Goal: Use online tool/utility

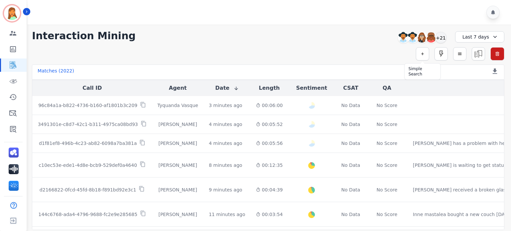
drag, startPoint x: 428, startPoint y: 51, endPoint x: 390, endPoint y: 57, distance: 38.4
click at [428, 51] on button "button" at bounding box center [422, 53] width 13 height 13
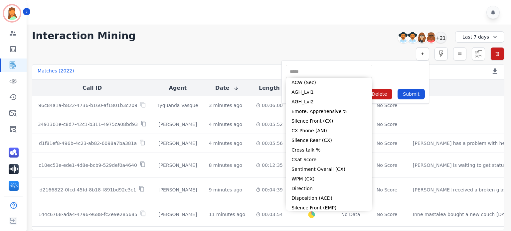
click at [325, 72] on input "selected options" at bounding box center [329, 71] width 83 height 7
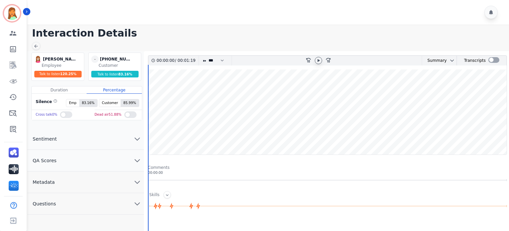
click at [318, 62] on icon at bounding box center [317, 60] width 5 height 5
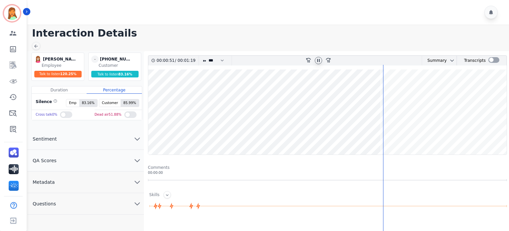
click at [355, 134] on wave at bounding box center [327, 112] width 358 height 85
click at [316, 60] on icon at bounding box center [317, 60] width 5 height 5
click at [319, 60] on icon at bounding box center [318, 60] width 2 height 3
click at [442, 92] on wave at bounding box center [327, 112] width 358 height 85
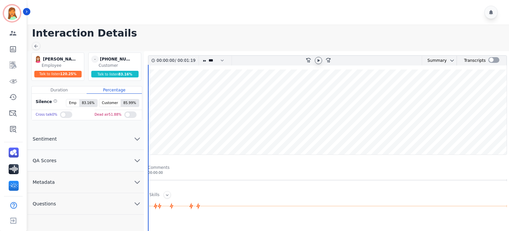
click at [321, 59] on div at bounding box center [317, 60] width 7 height 7
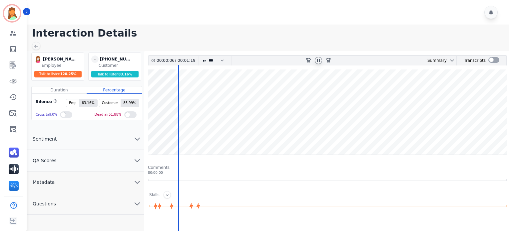
click at [314, 61] on div at bounding box center [317, 60] width 7 height 7
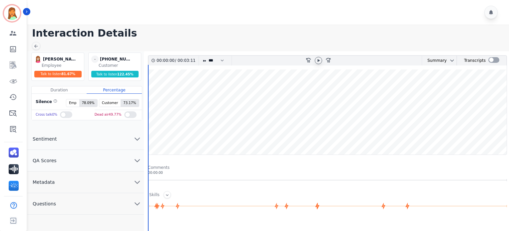
click at [319, 60] on icon at bounding box center [318, 60] width 2 height 3
